Goal: Information Seeking & Learning: Learn about a topic

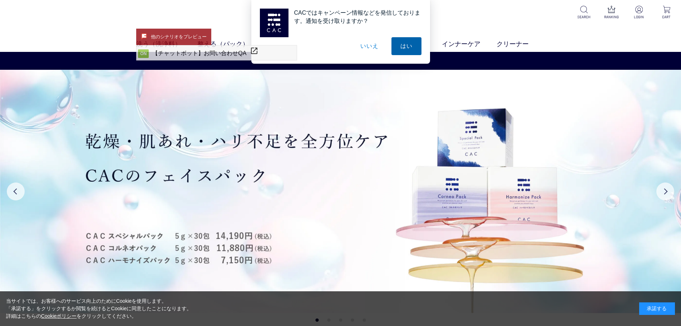
click at [407, 47] on button "はい" at bounding box center [407, 46] width 30 height 18
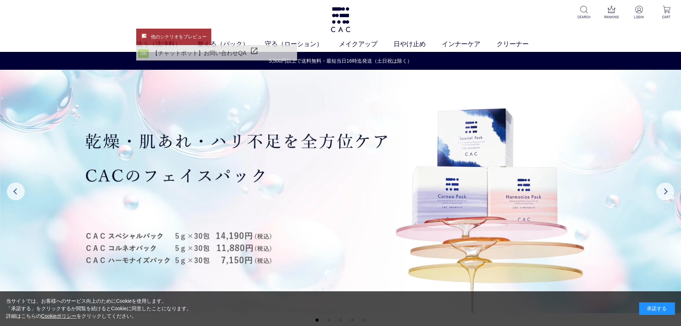
click at [235, 57] on link "ON 【チャットボット】お問い合わせQA" at bounding box center [217, 52] width 160 height 15
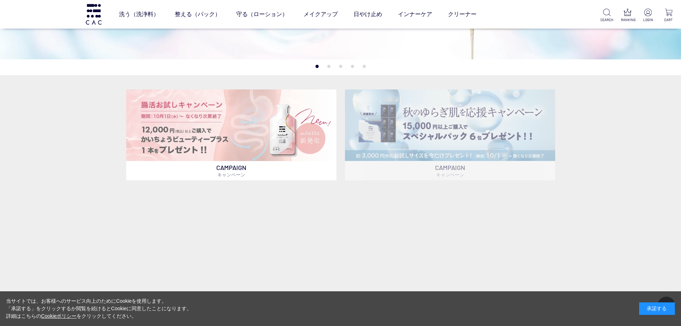
scroll to position [215, 0]
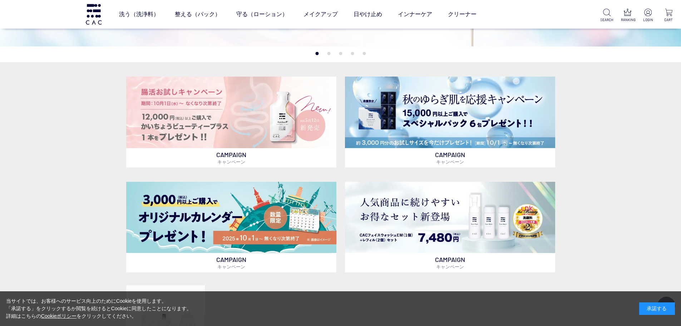
click at [655, 304] on div "承諾する" at bounding box center [658, 308] width 36 height 13
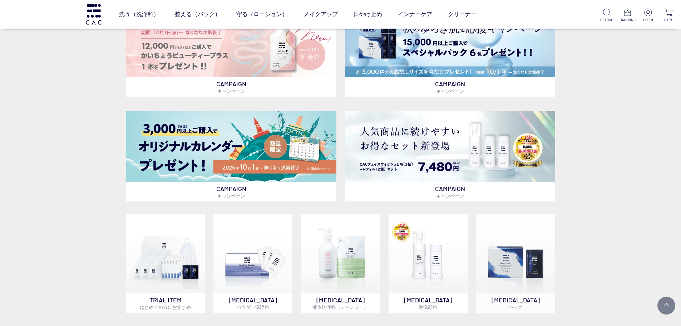
scroll to position [286, 0]
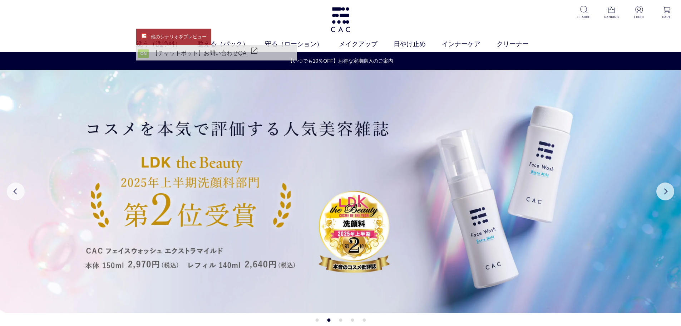
click at [212, 50] on link "ON 【チャットボット】お問い合わせQA" at bounding box center [217, 52] width 160 height 15
click at [186, 30] on button "他のシナリオをプレビュー" at bounding box center [173, 37] width 75 height 16
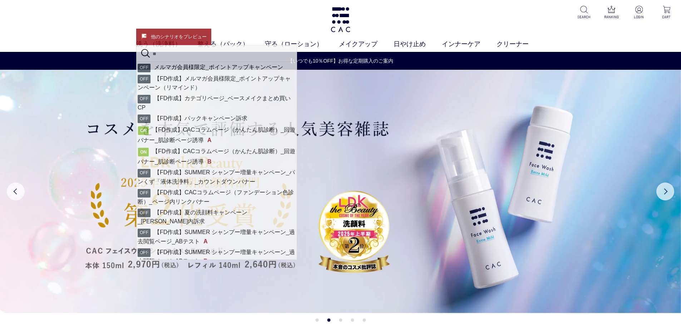
click at [181, 35] on button "他のシナリオをプレビュー" at bounding box center [173, 37] width 75 height 16
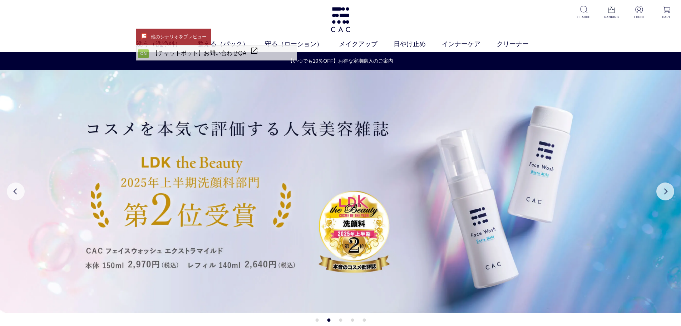
click at [181, 35] on button "他のシナリオをプレビュー" at bounding box center [173, 37] width 75 height 16
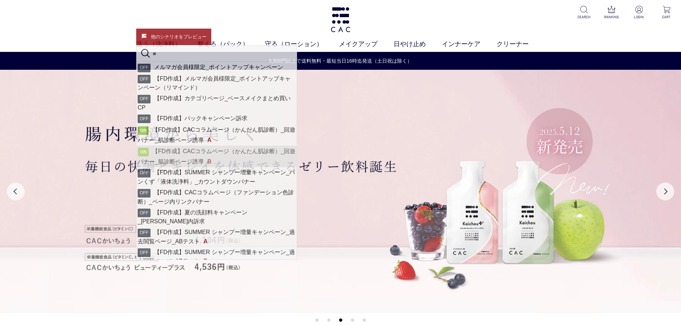
click at [195, 152] on link "ON 【FD作成】CACコラムページ（かんたん肌診断）_回遊バナー_肌診断ページ誘導 B" at bounding box center [217, 156] width 160 height 21
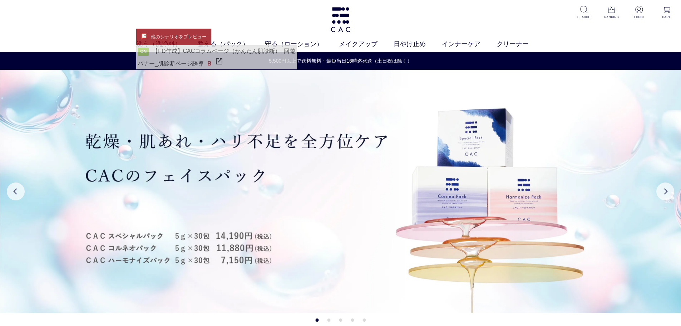
click at [179, 55] on link "ON 【FD作成】CACコラムページ（かんたん肌診断）_回遊バナー_肌診断ページ誘導 B" at bounding box center [217, 57] width 160 height 24
click at [215, 57] on icon at bounding box center [219, 61] width 9 height 9
